Goal: Information Seeking & Learning: Learn about a topic

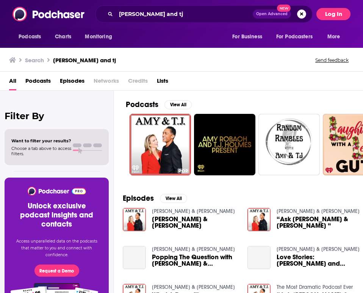
click at [343, 12] on button "Log In" at bounding box center [334, 14] width 34 height 12
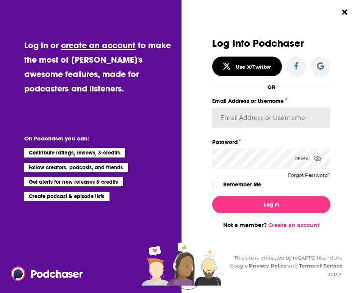
click at [267, 116] on input "Email Address or Username" at bounding box center [271, 117] width 118 height 20
type input "[EMAIL_ADDRESS][DOMAIN_NAME]"
click at [212, 196] on button "Log In" at bounding box center [271, 204] width 118 height 17
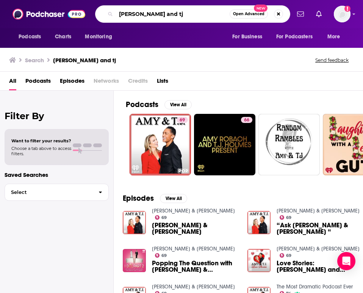
drag, startPoint x: 163, startPoint y: 16, endPoint x: 94, endPoint y: 13, distance: 68.3
click at [95, 13] on div "[PERSON_NAME] and tj Open Advanced New" at bounding box center [192, 13] width 195 height 17
type input "the [PERSON_NAME] show"
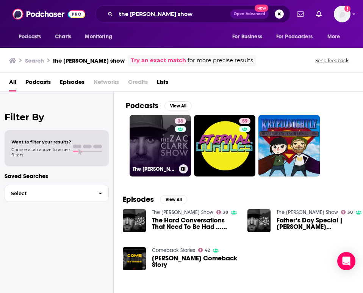
click at [158, 145] on link "38 The [PERSON_NAME] Show" at bounding box center [160, 145] width 61 height 61
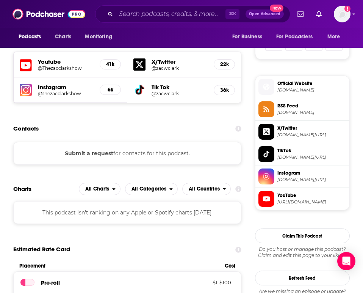
scroll to position [505, 0]
